Goal: Task Accomplishment & Management: Manage account settings

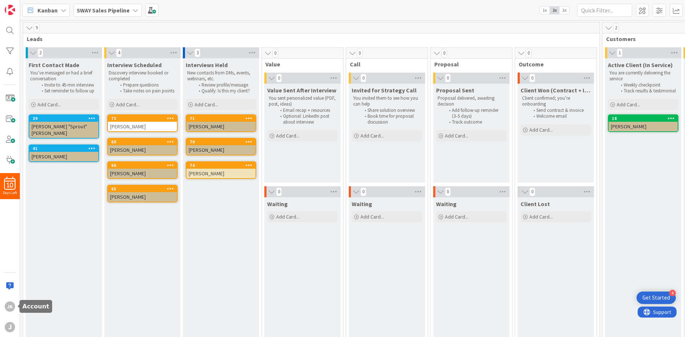
click at [8, 310] on div "JK" at bounding box center [10, 307] width 10 height 10
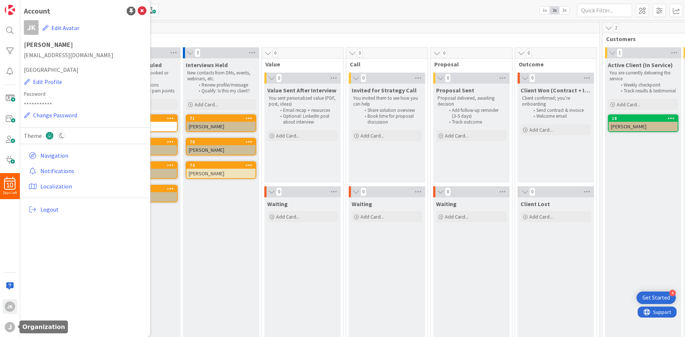
click at [11, 329] on div "j" at bounding box center [10, 327] width 10 height 10
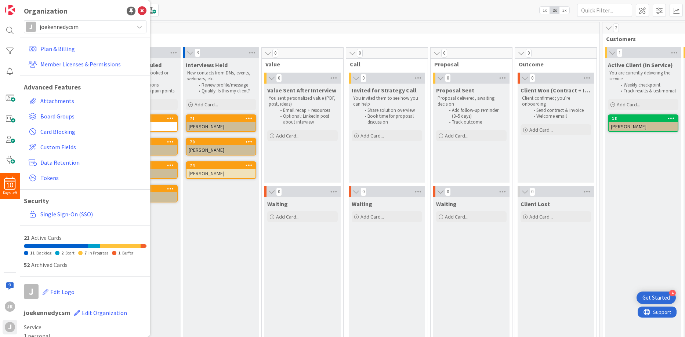
click at [62, 47] on link "Plan & Billing" at bounding box center [86, 48] width 121 height 13
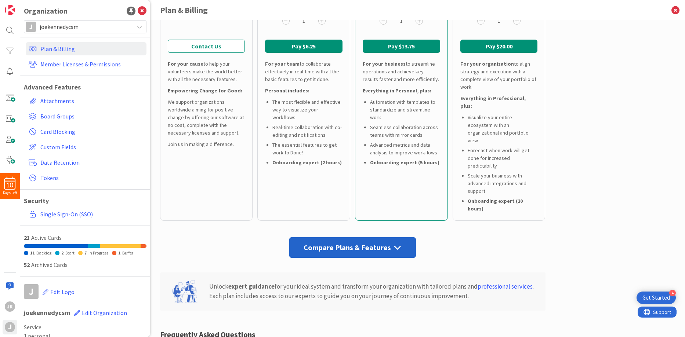
scroll to position [184, 0]
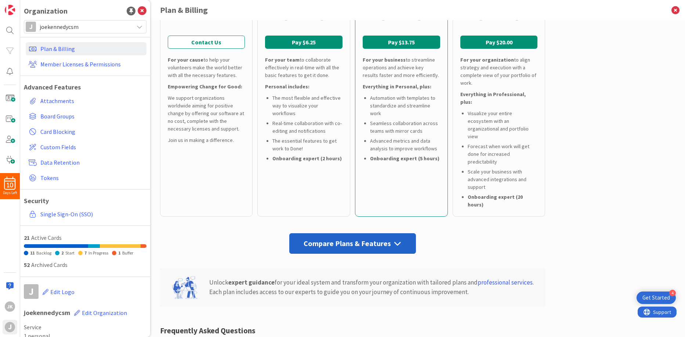
click at [358, 234] on div "Compare Plans & Features" at bounding box center [352, 244] width 127 height 21
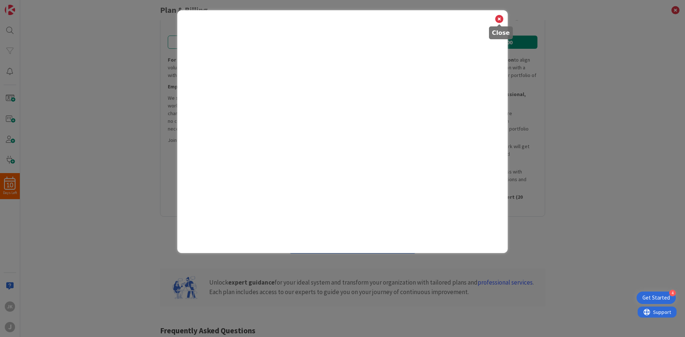
click at [501, 19] on icon at bounding box center [500, 19] width 10 height 10
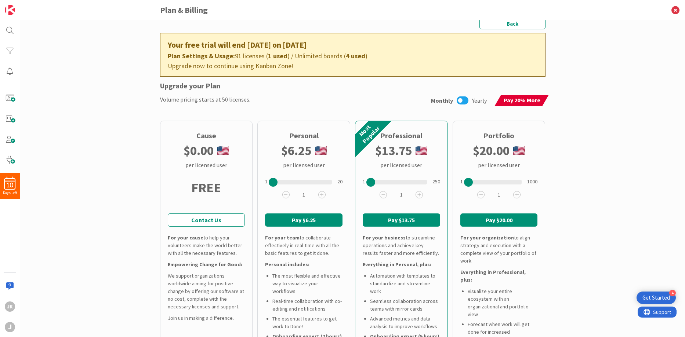
scroll to position [0, 0]
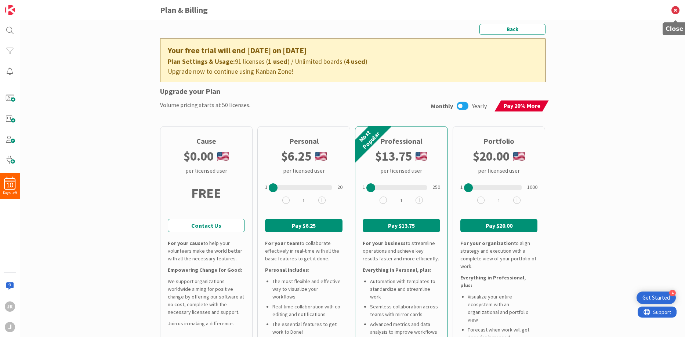
click at [581, 11] on icon at bounding box center [675, 10] width 19 height 20
